Goal: Transaction & Acquisition: Purchase product/service

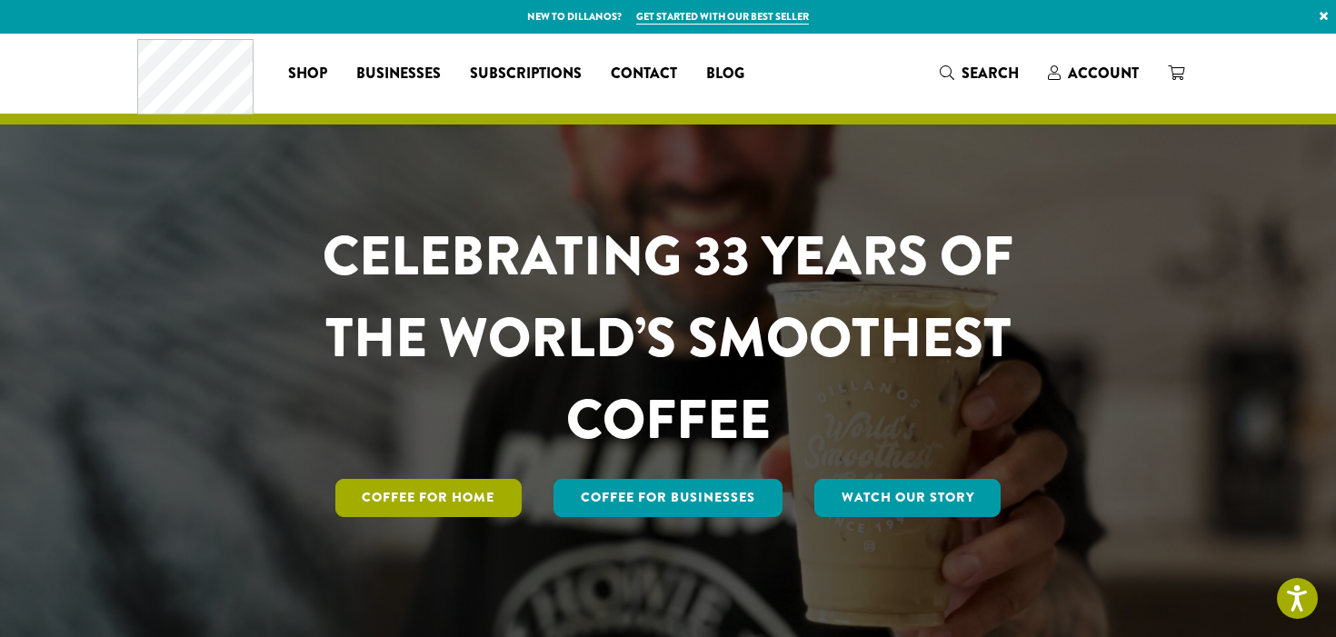
click at [435, 495] on link "Coffee for Home" at bounding box center [428, 498] width 187 height 38
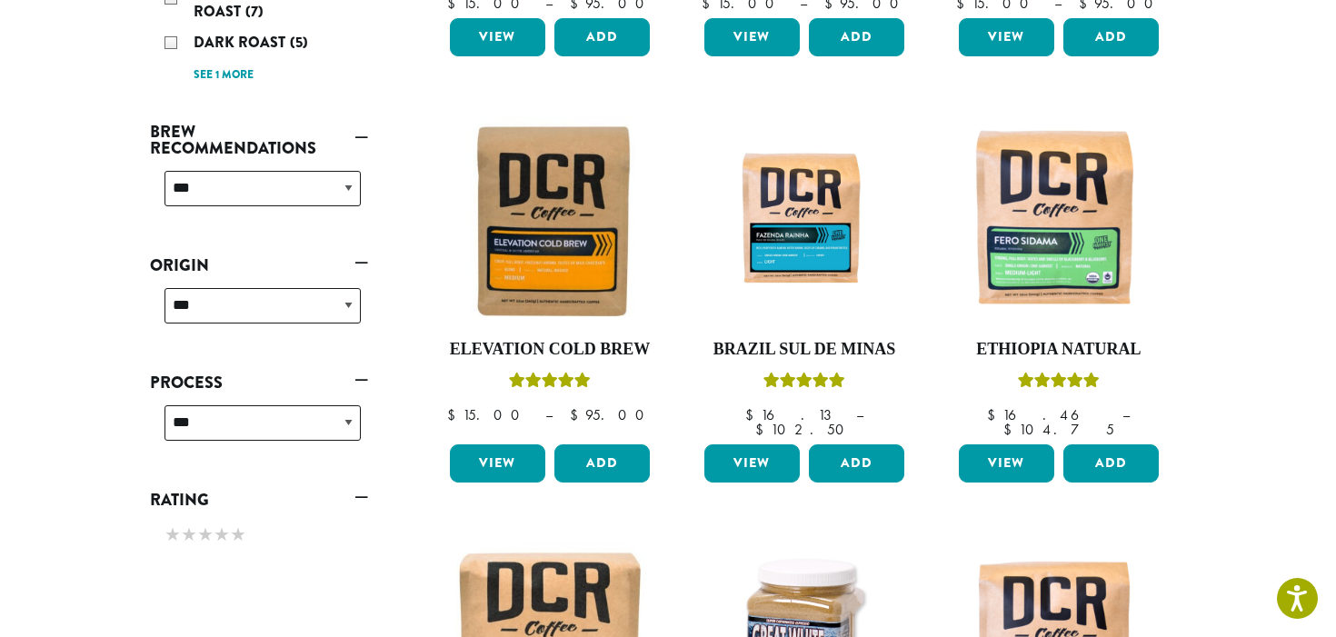
scroll to position [615, 0]
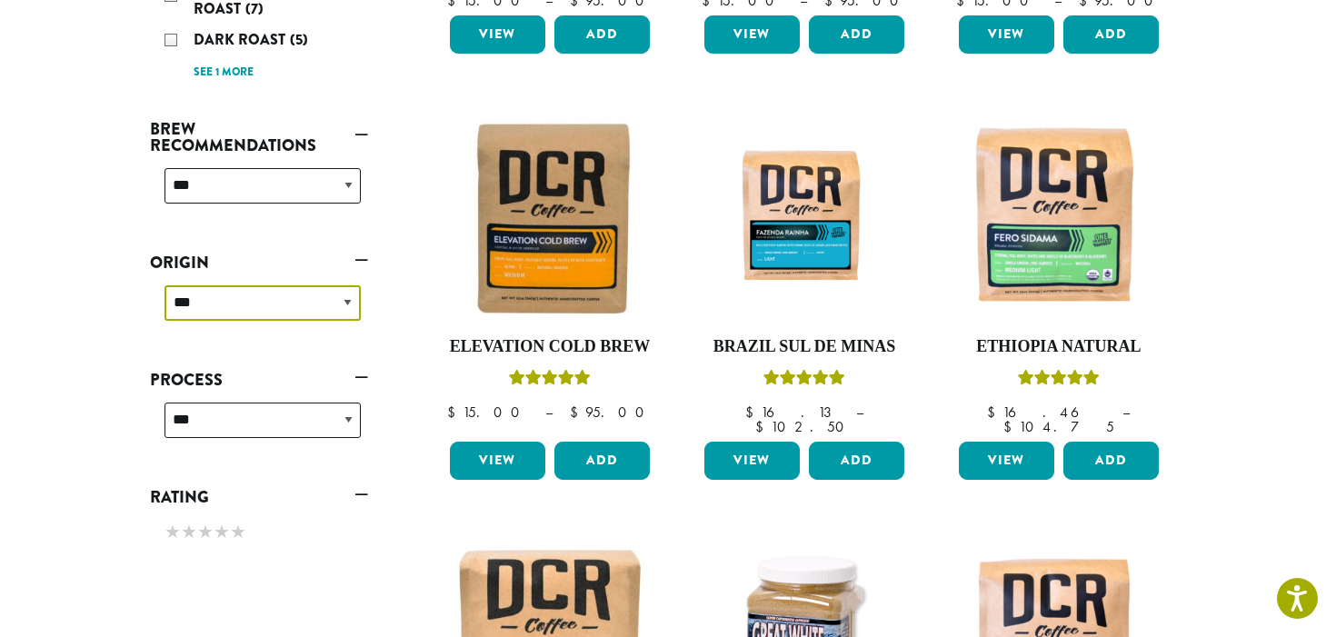
click at [310, 315] on select "**********" at bounding box center [263, 302] width 196 height 35
click at [325, 200] on select "**********" at bounding box center [263, 185] width 196 height 35
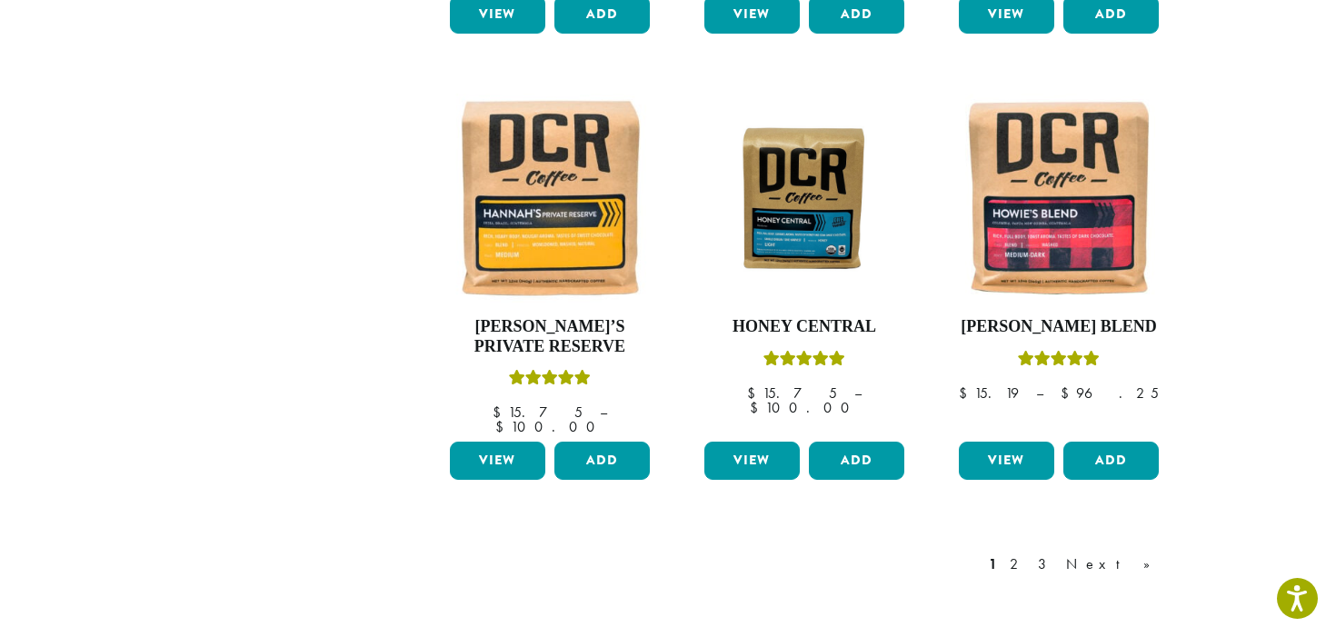
scroll to position [1491, 0]
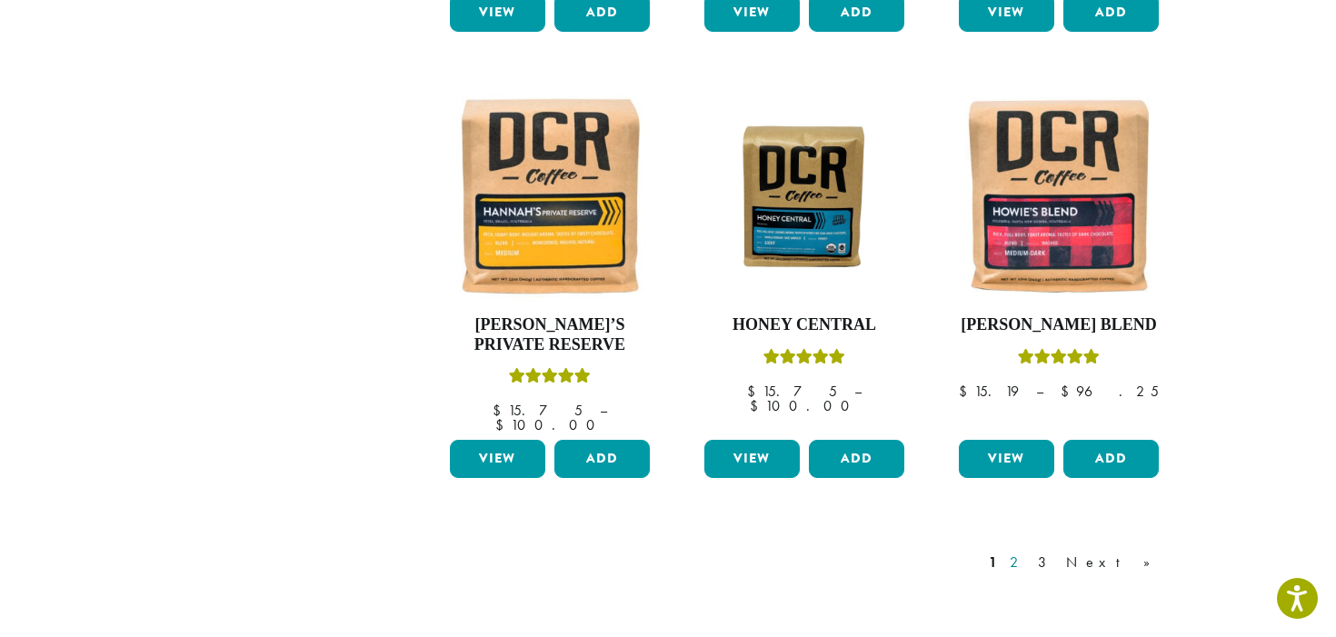
click at [1029, 552] on link "2" at bounding box center [1017, 563] width 23 height 22
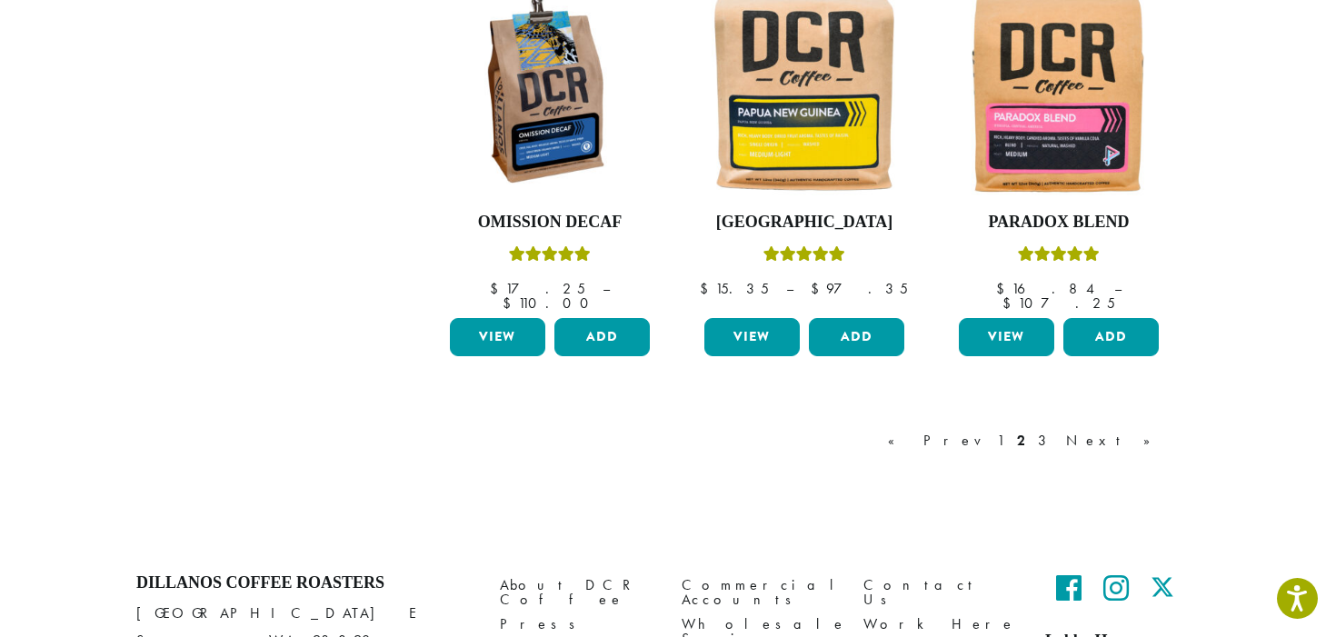
scroll to position [1614, 0]
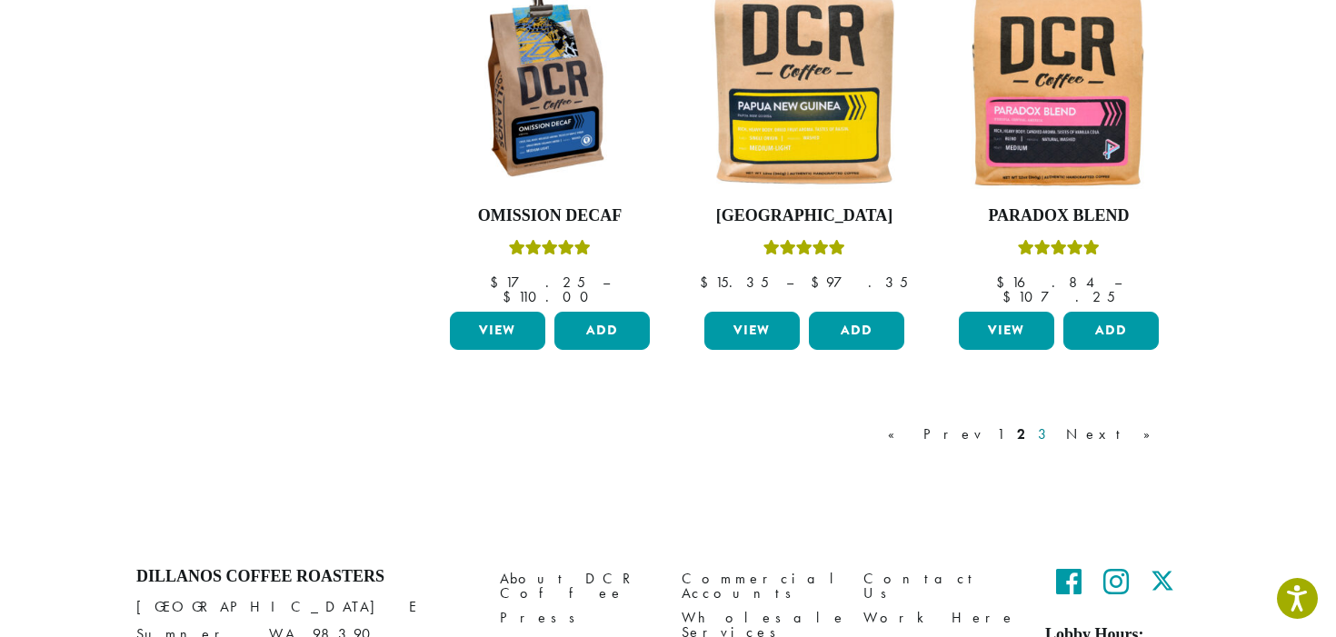
click at [1057, 424] on link "3" at bounding box center [1046, 435] width 23 height 22
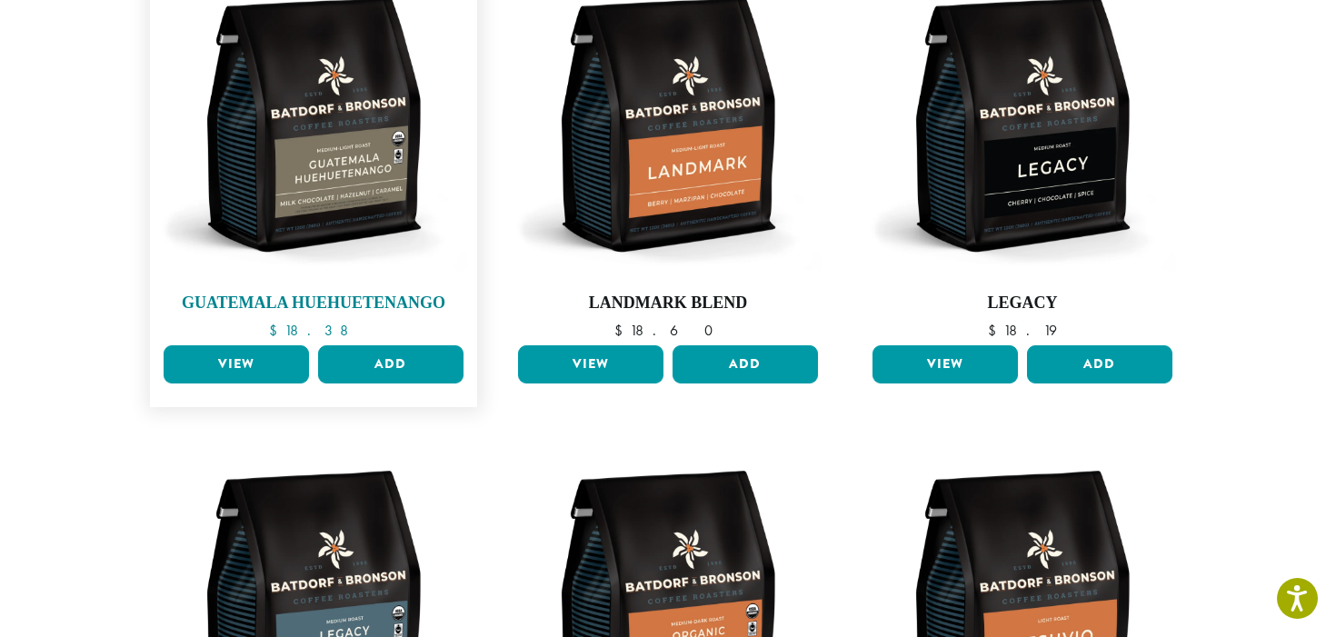
scroll to position [660, 0]
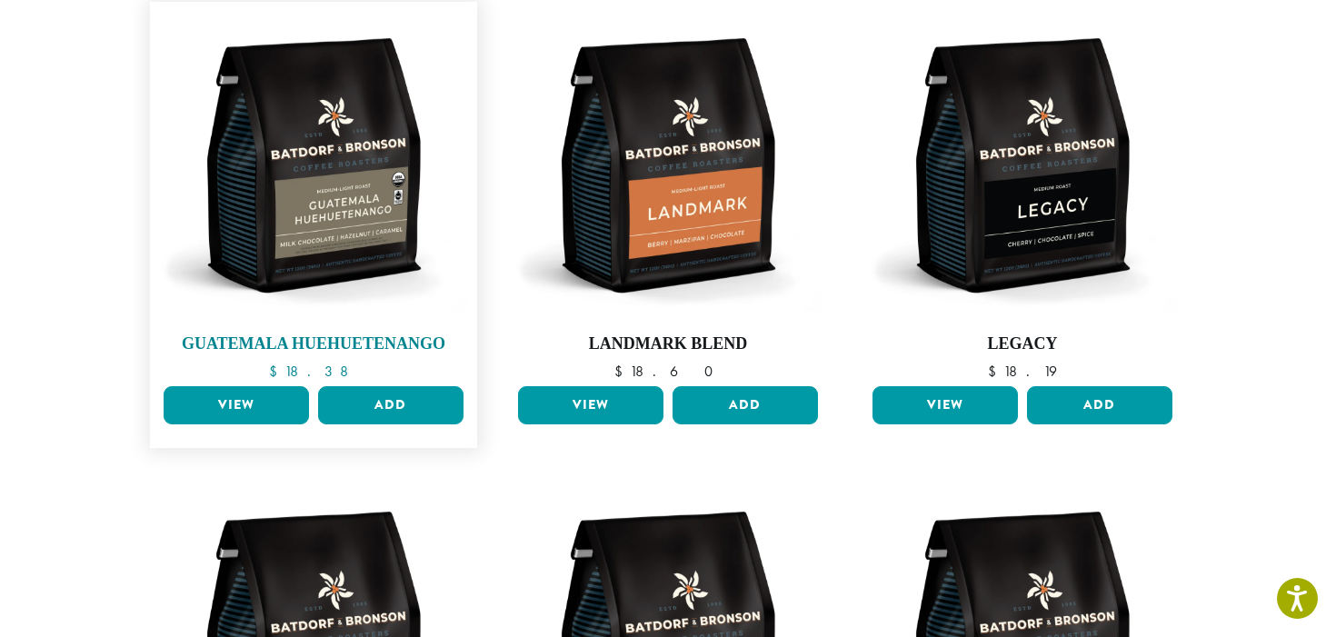
click at [326, 174] on img at bounding box center [313, 165] width 309 height 309
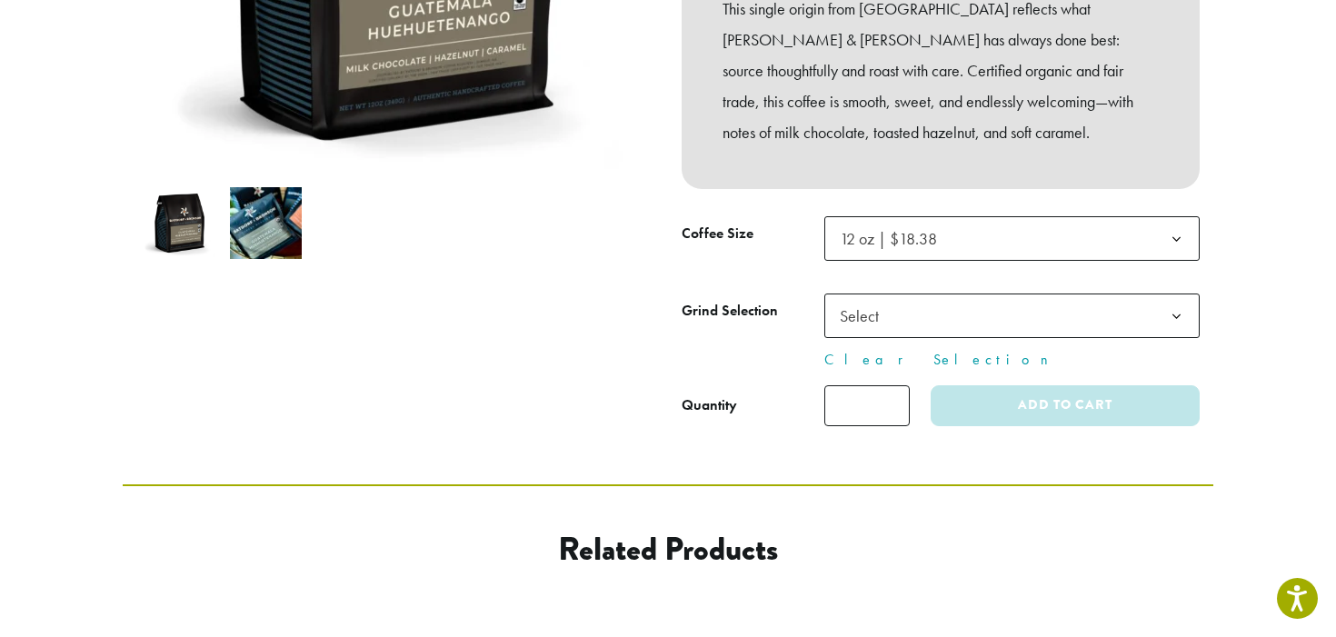
scroll to position [482, 0]
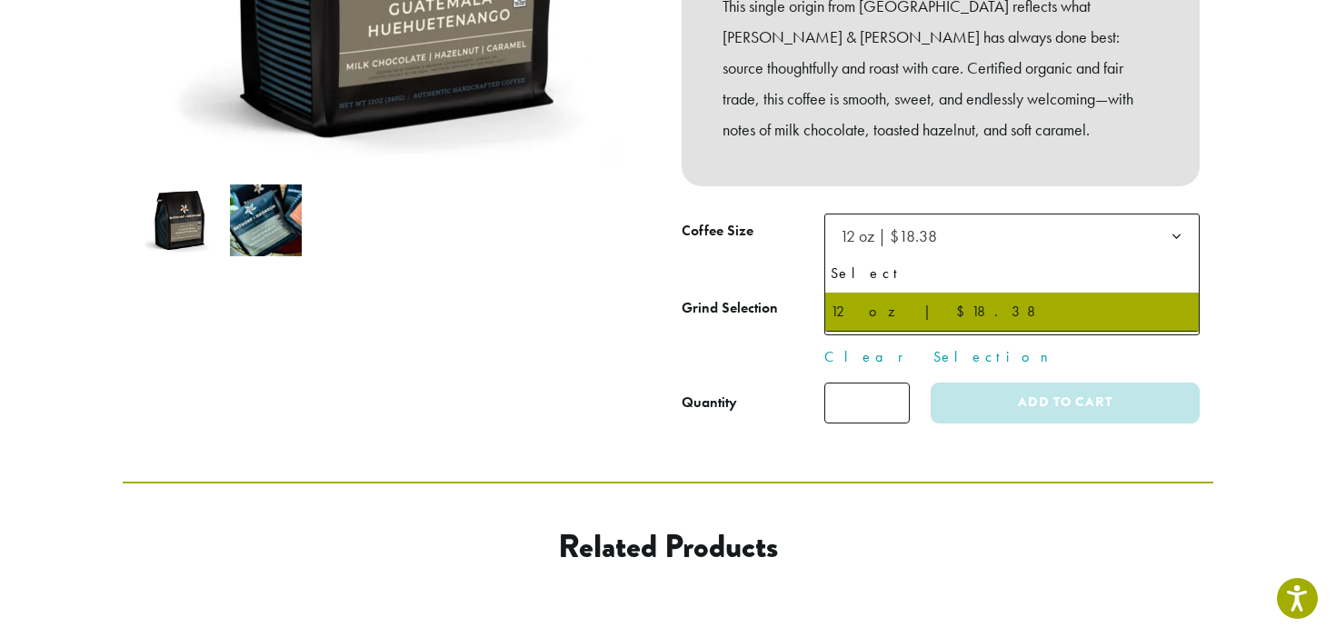
click at [948, 236] on span "12 oz | $18.38" at bounding box center [894, 235] width 123 height 35
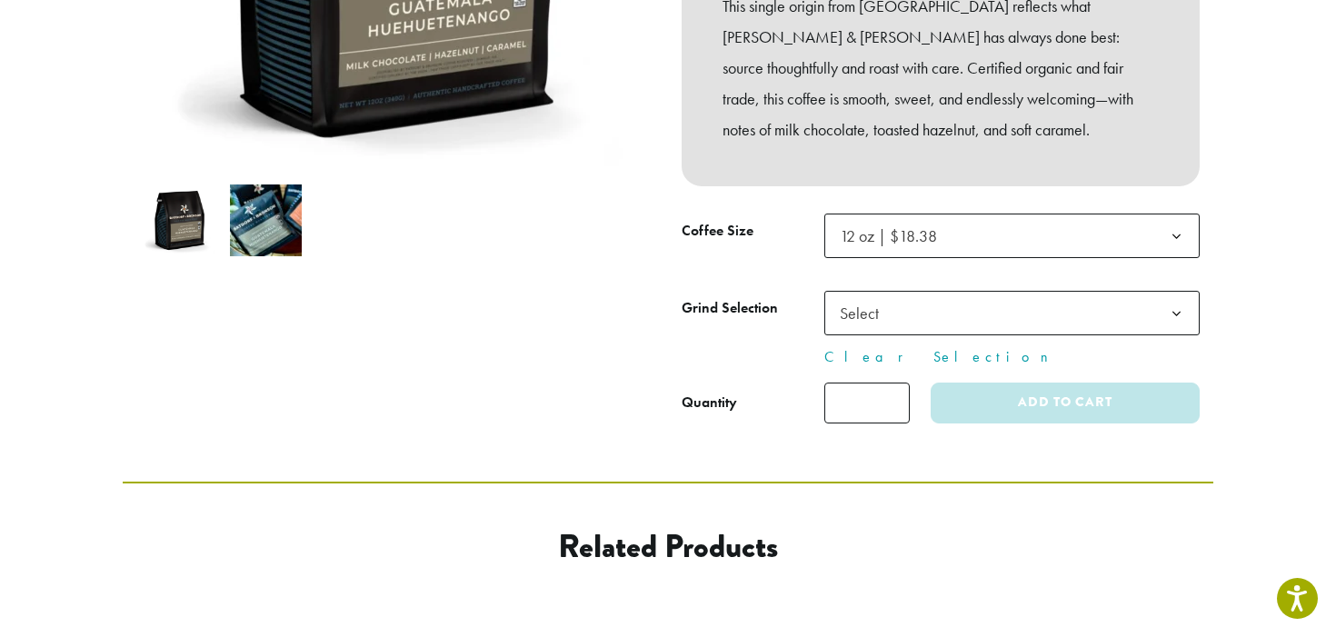
click at [970, 158] on div "This single origin from Huehuetenango reflects what Batdorf & Bronson has alway…" at bounding box center [941, 67] width 518 height 235
click at [936, 305] on span "Select" at bounding box center [1012, 313] width 375 height 45
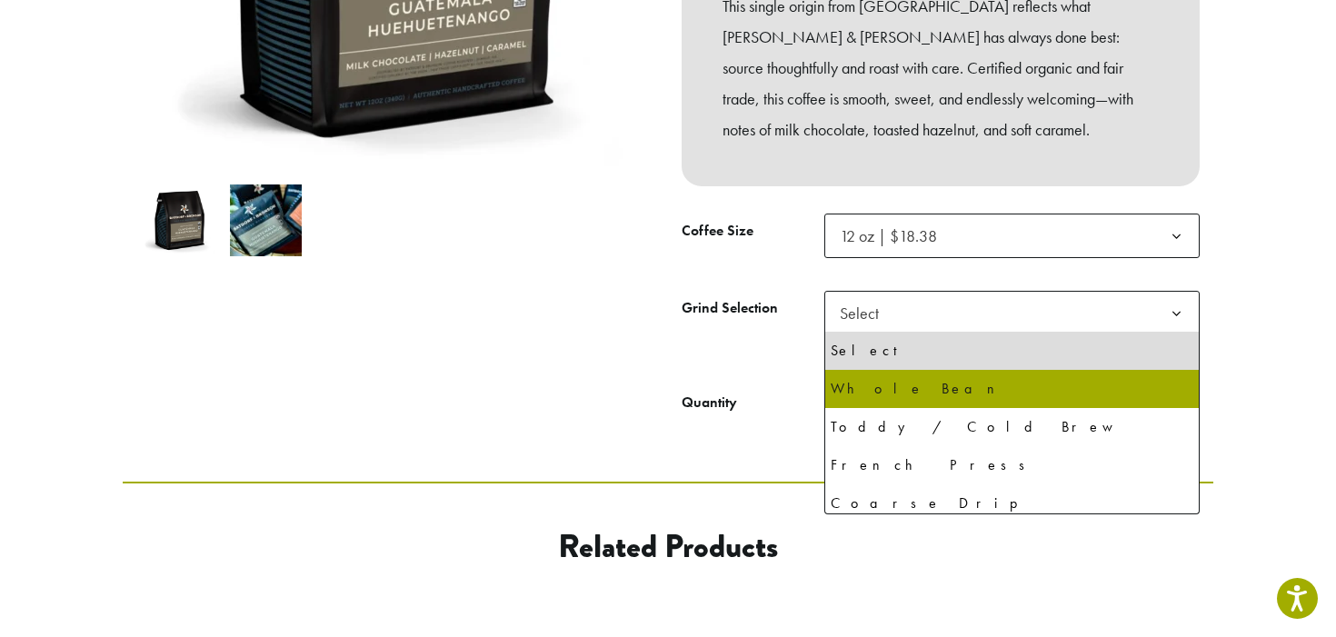
select select "**********"
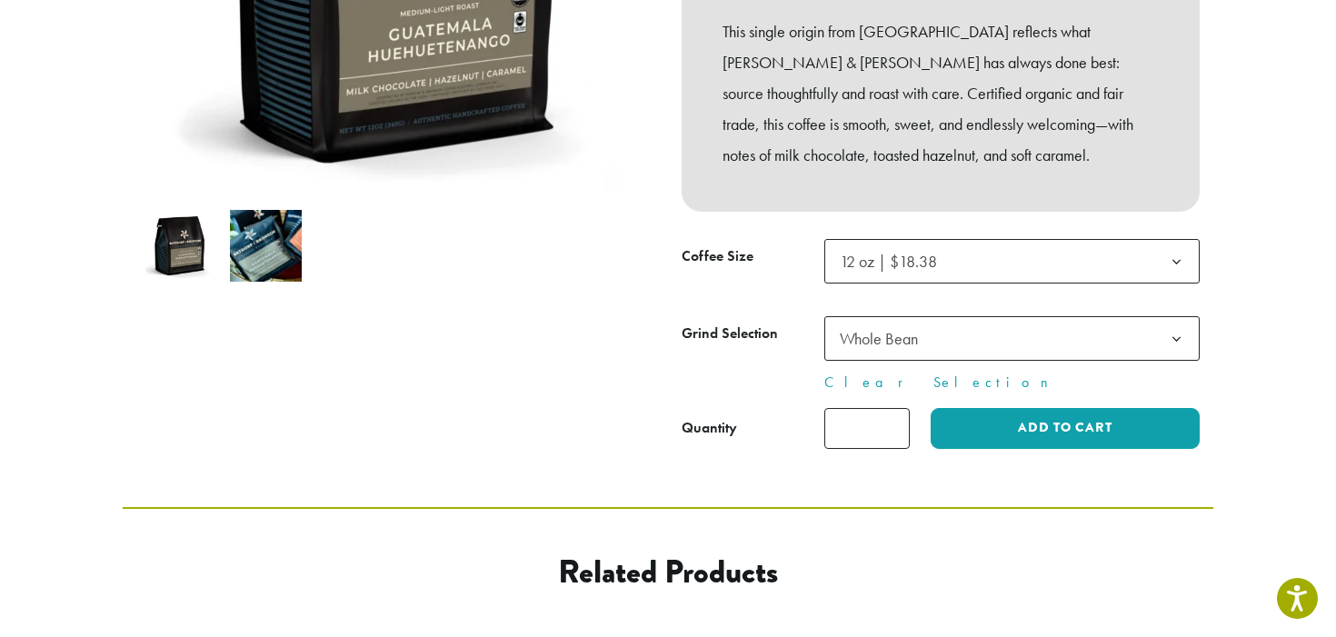
scroll to position [429, 0]
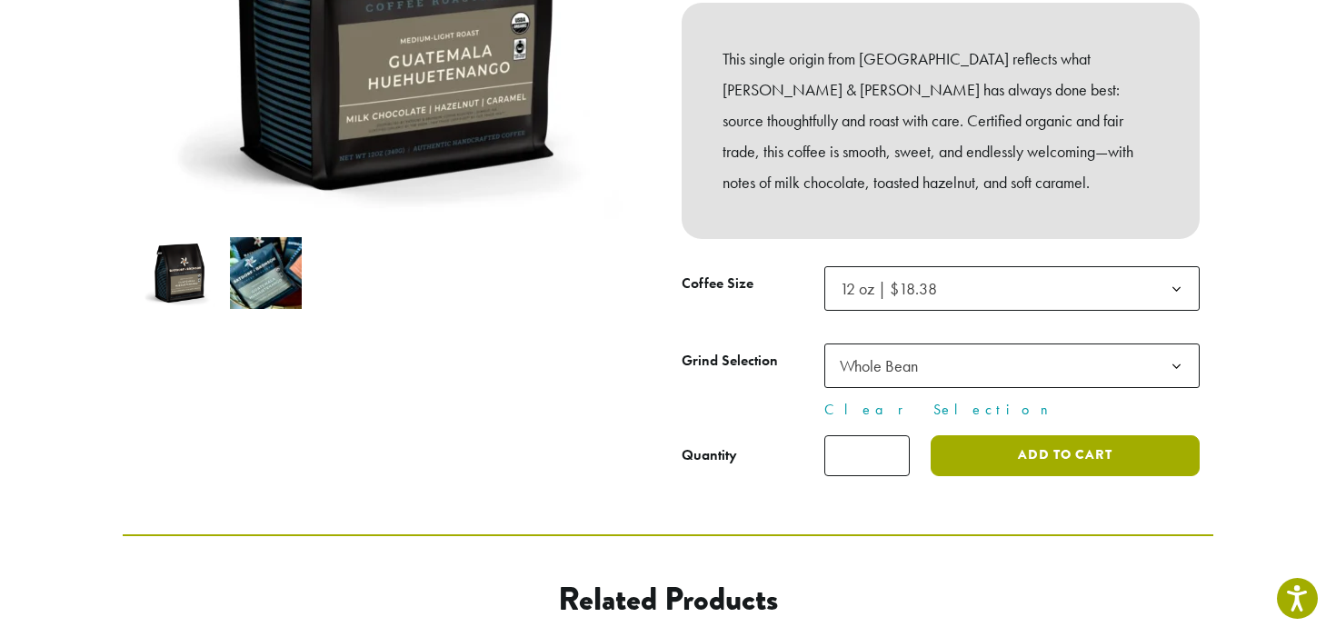
click at [997, 456] on button "Add to cart" at bounding box center [1065, 455] width 269 height 41
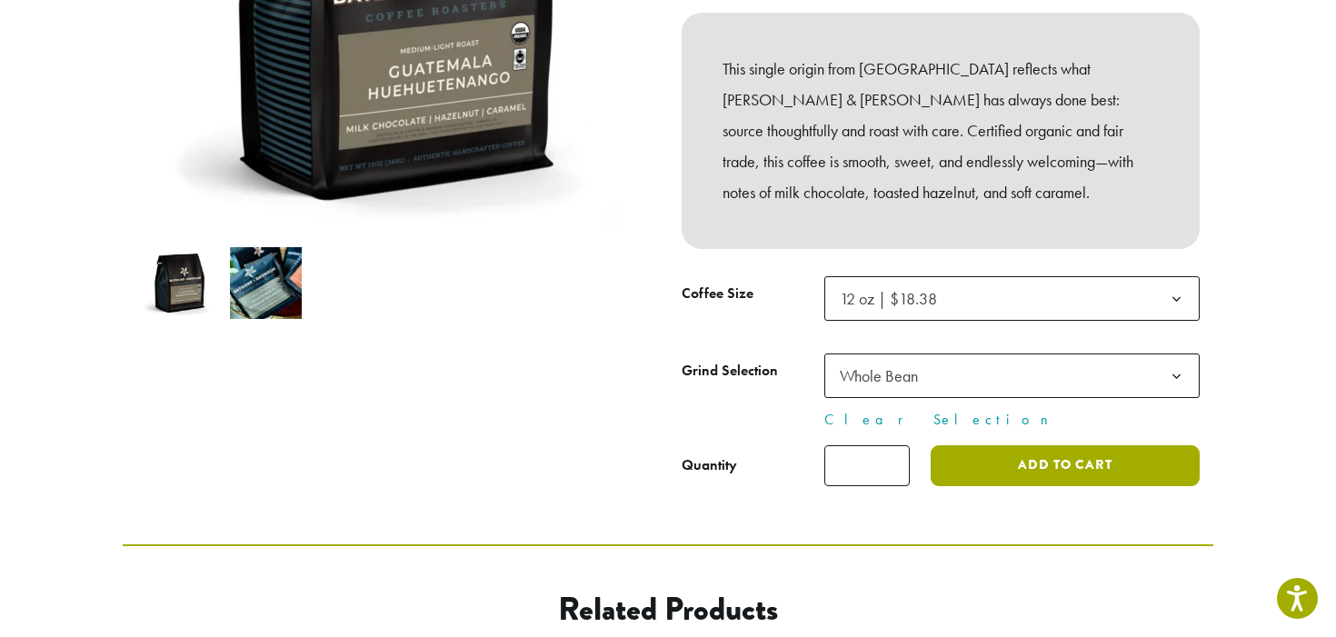
scroll to position [418, 0]
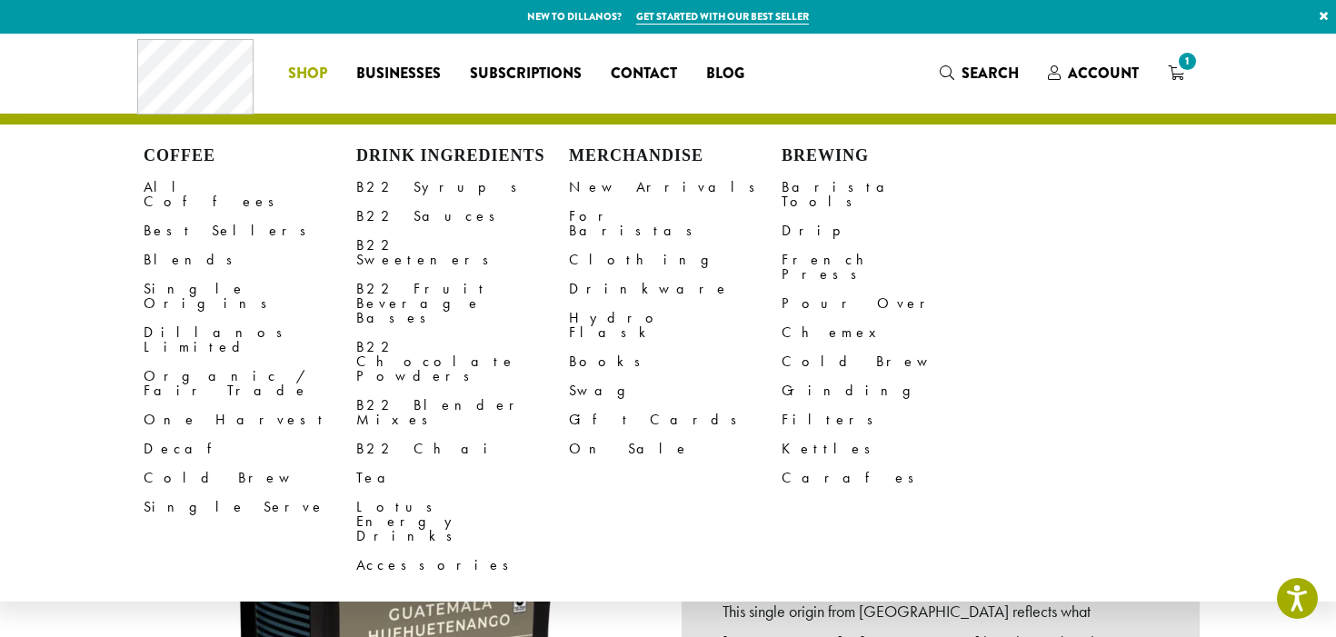
click at [322, 63] on span "Shop" at bounding box center [307, 74] width 39 height 23
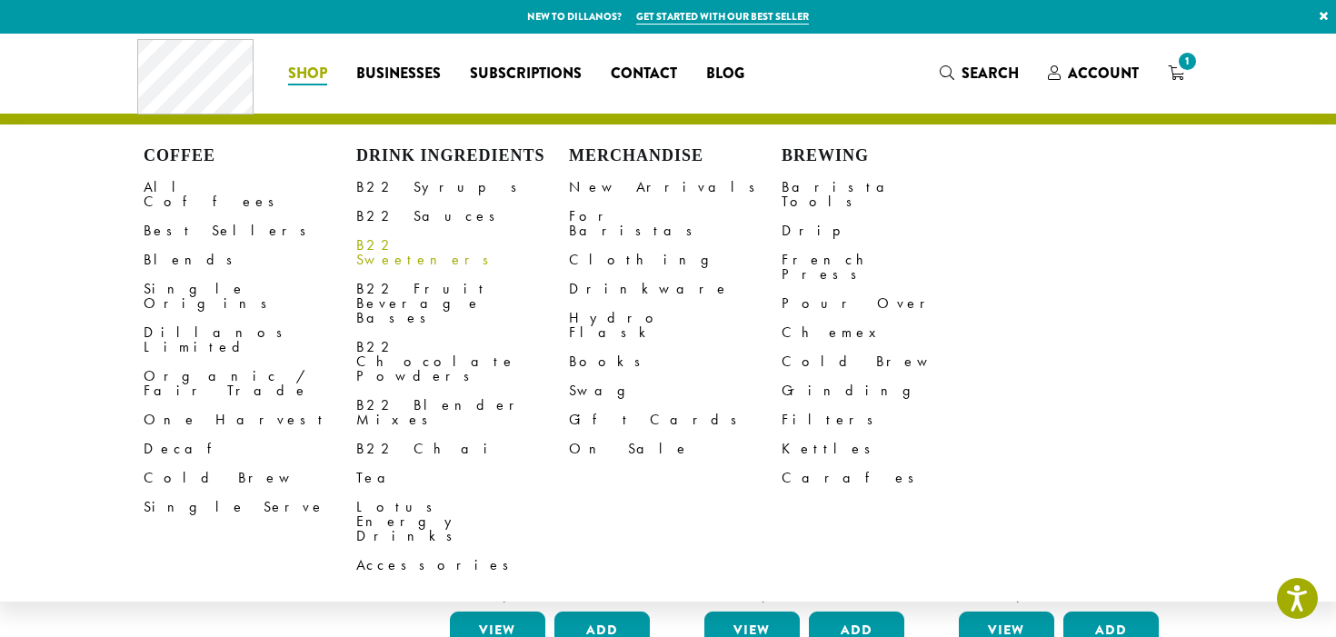
click at [377, 247] on link "B22 Sweeteners" at bounding box center [462, 253] width 213 height 44
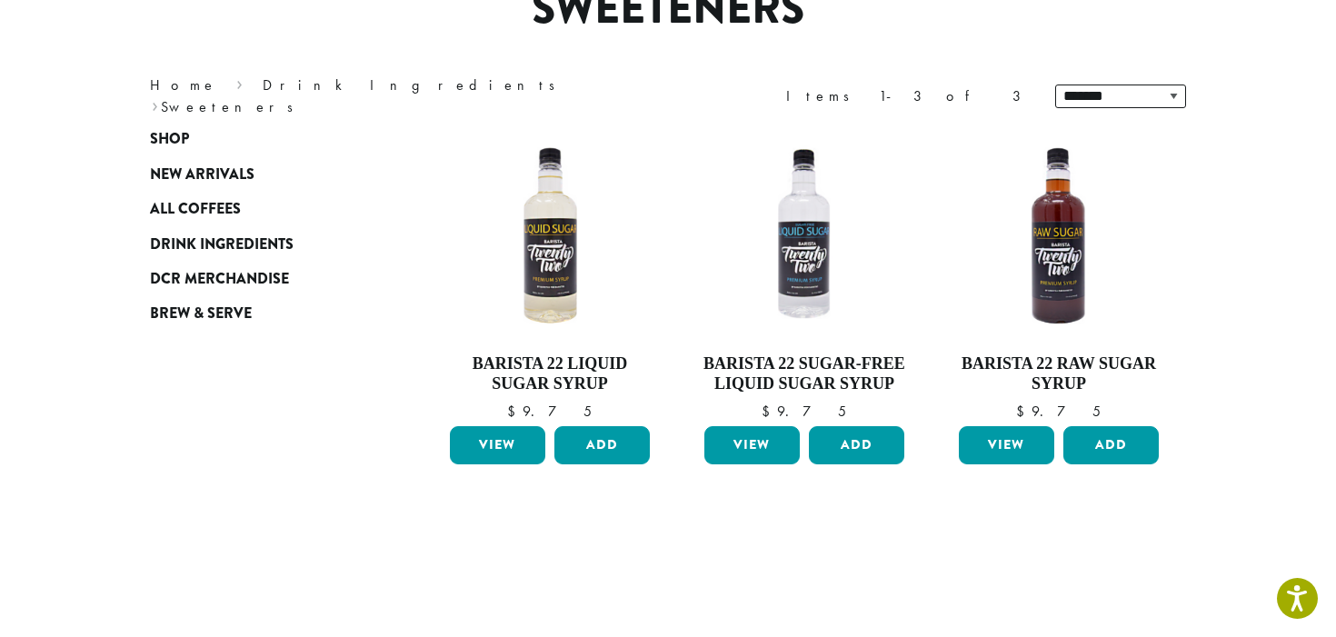
scroll to position [186, 0]
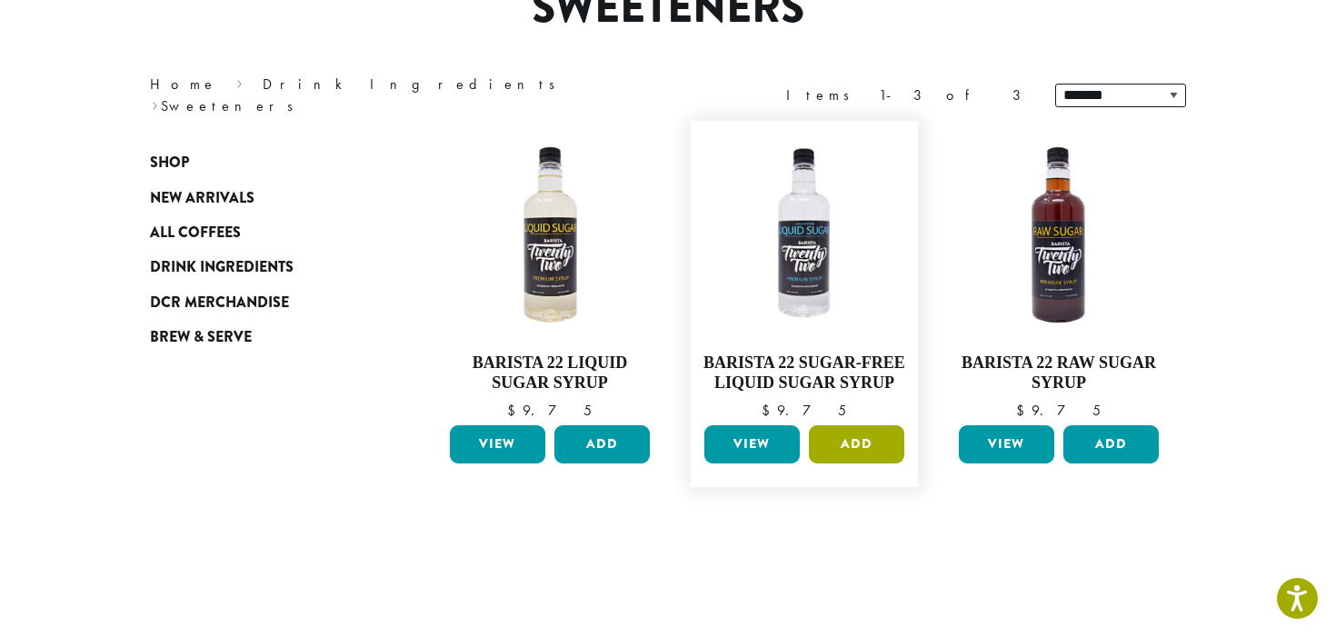
click at [846, 454] on button "Add" at bounding box center [856, 444] width 95 height 38
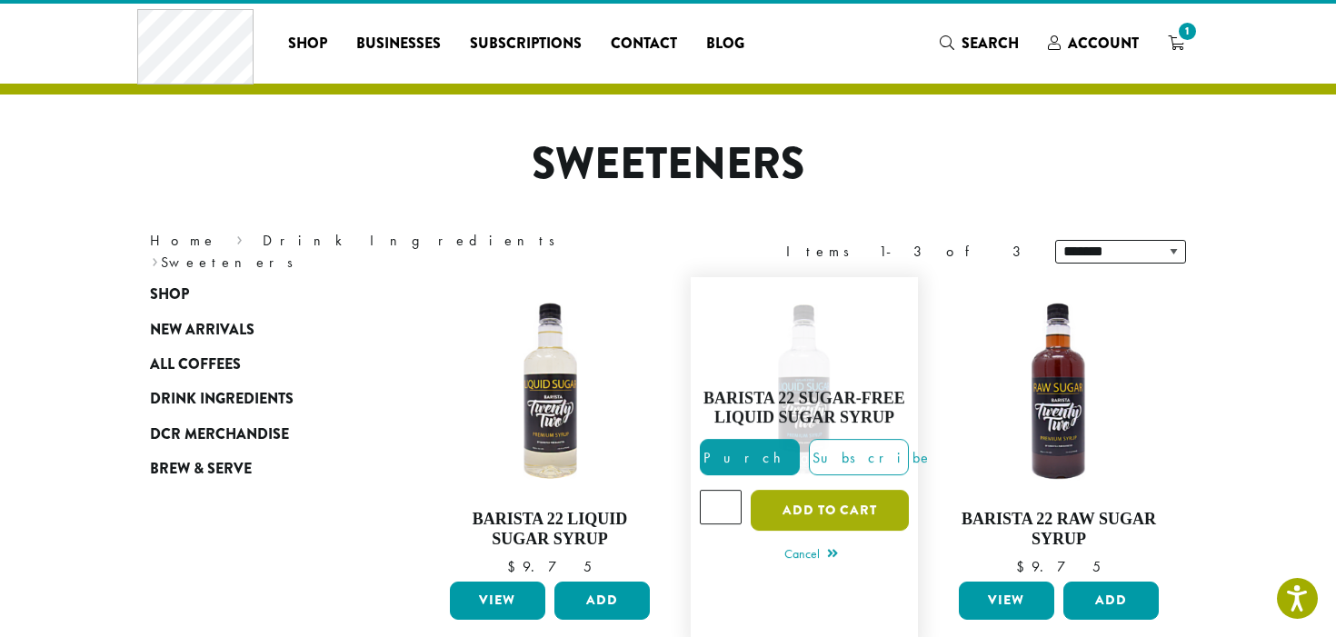
scroll to position [0, 0]
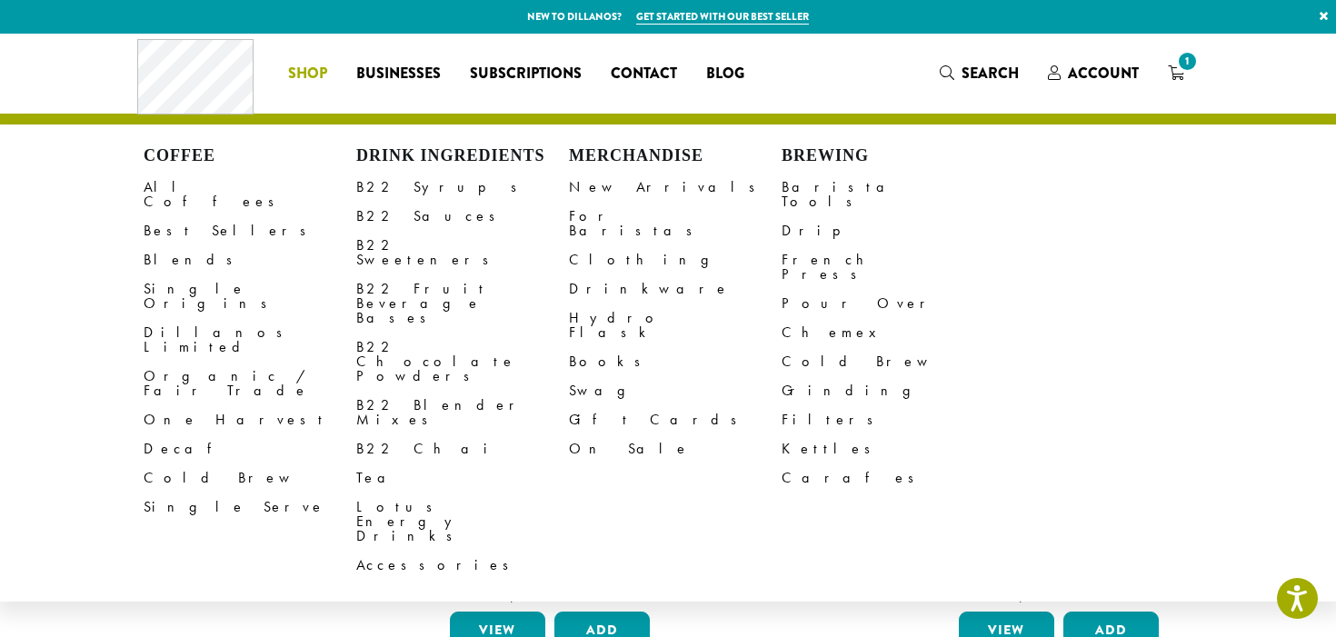
click at [308, 69] on span "Shop" at bounding box center [307, 74] width 39 height 23
click at [387, 191] on link "B22 Syrups" at bounding box center [462, 187] width 213 height 29
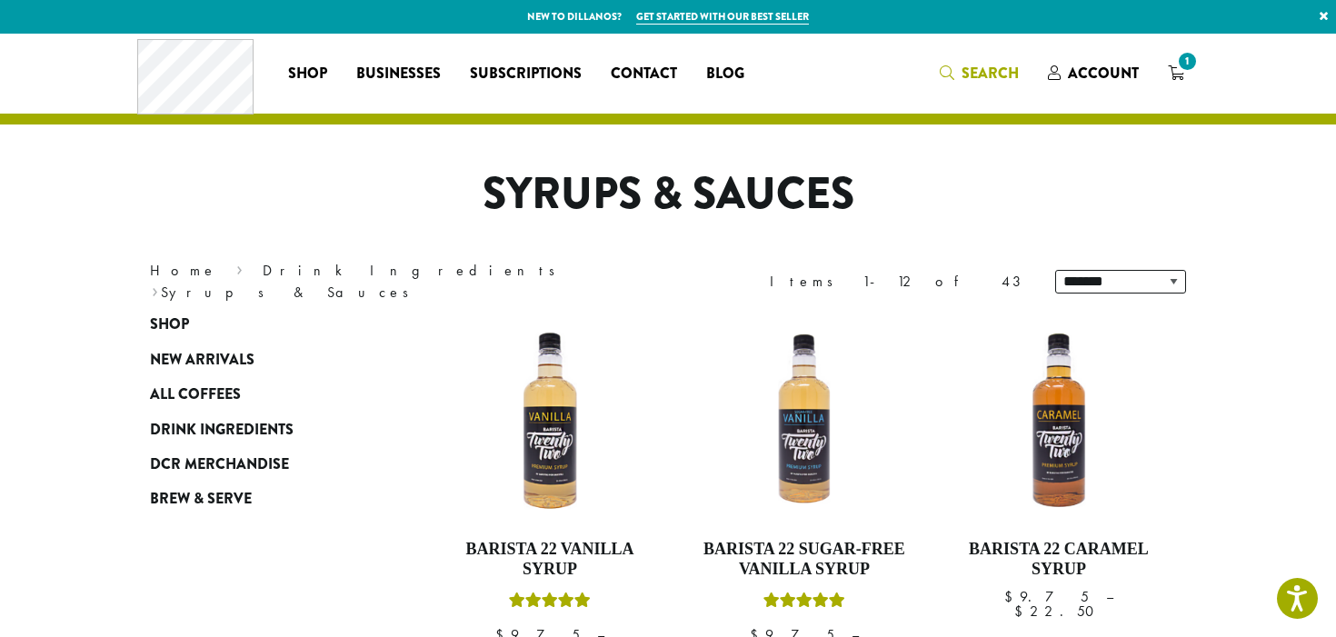
click at [978, 70] on span "Search" at bounding box center [990, 73] width 57 height 21
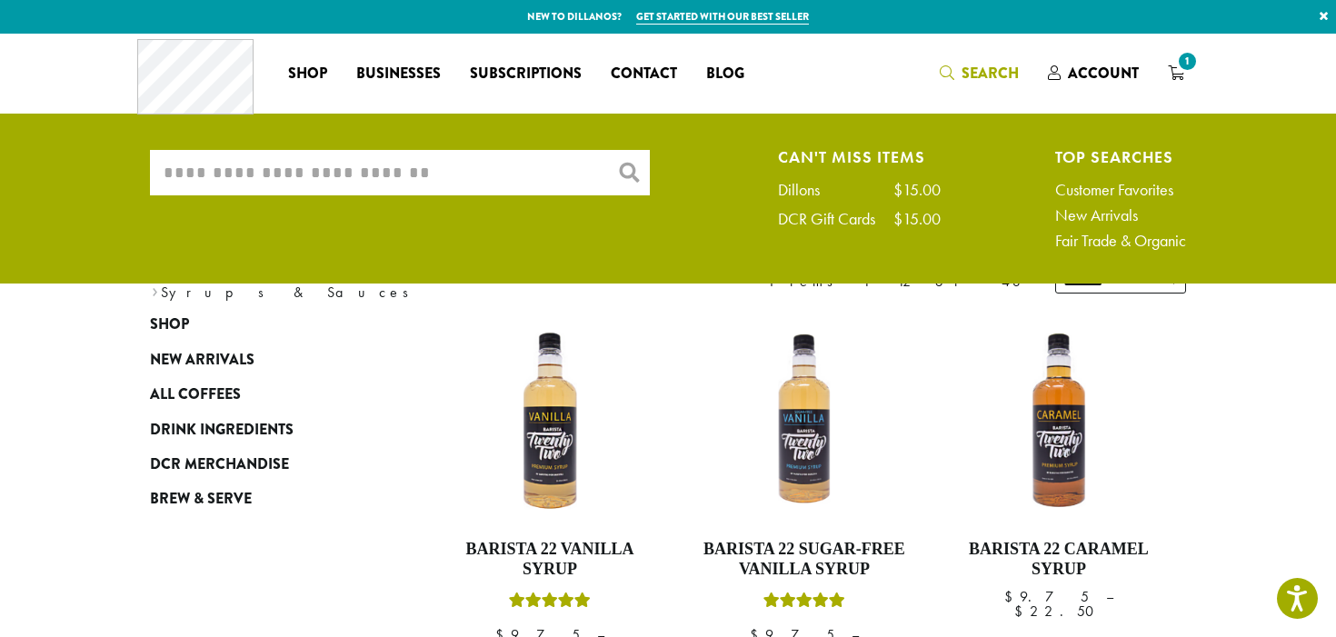
click at [301, 172] on input "What are you searching for?" at bounding box center [400, 172] width 500 height 45
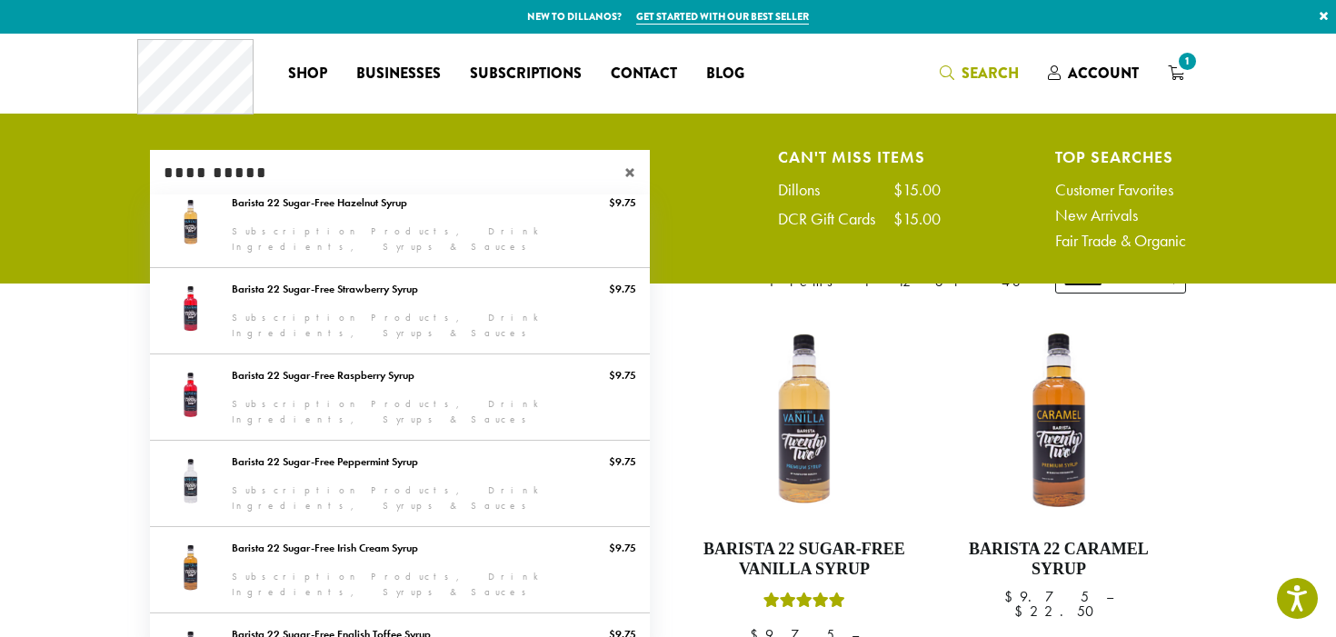
type input "**********"
